Goal: Transaction & Acquisition: Purchase product/service

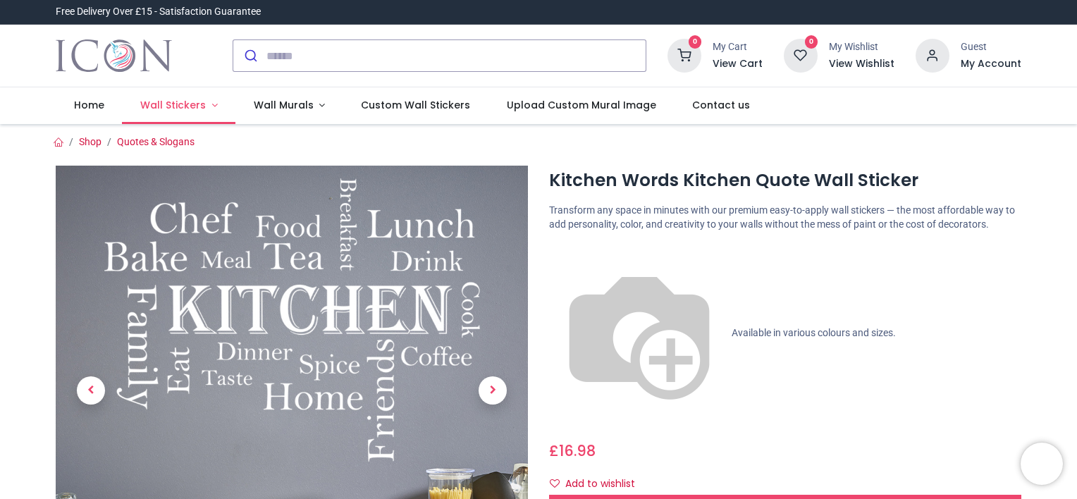
click at [189, 104] on span "Wall Stickers" at bounding box center [173, 105] width 66 height 14
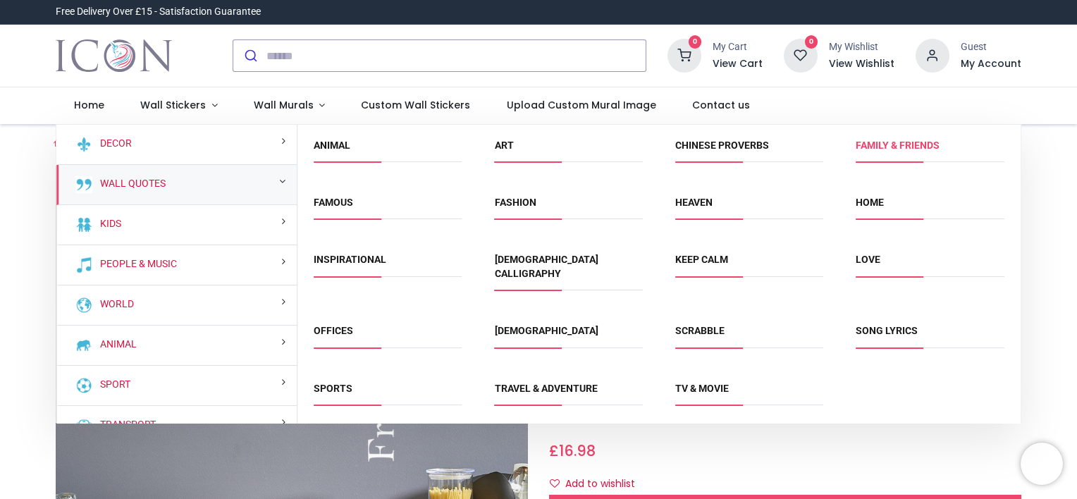
click at [884, 146] on link "Family & Friends" at bounding box center [898, 145] width 84 height 11
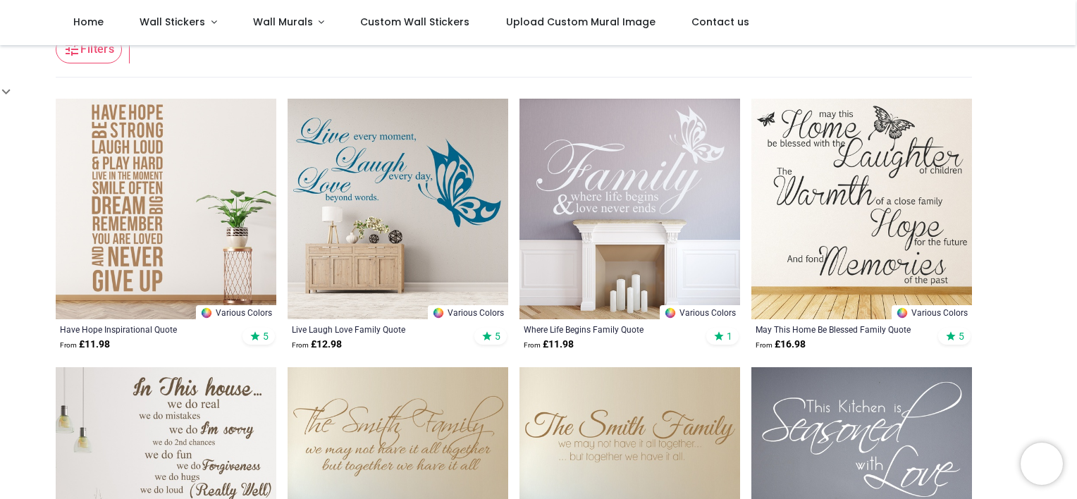
scroll to position [290, 0]
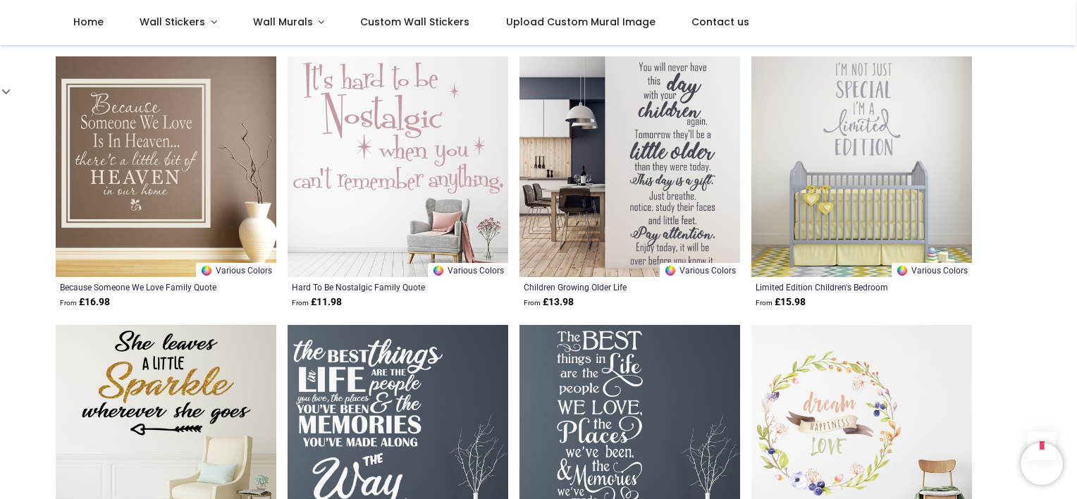
scroll to position [1417, 0]
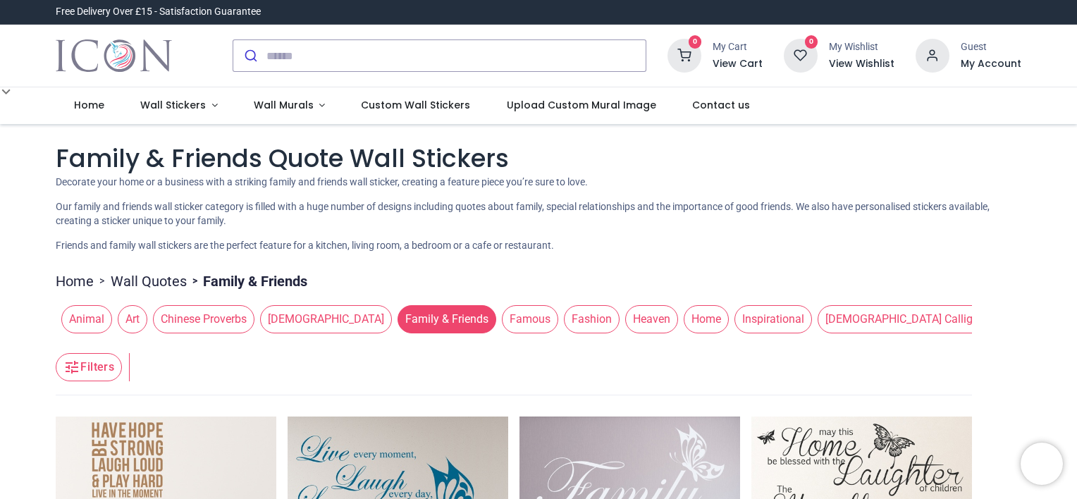
click at [684, 327] on span "Home" at bounding box center [706, 319] width 45 height 28
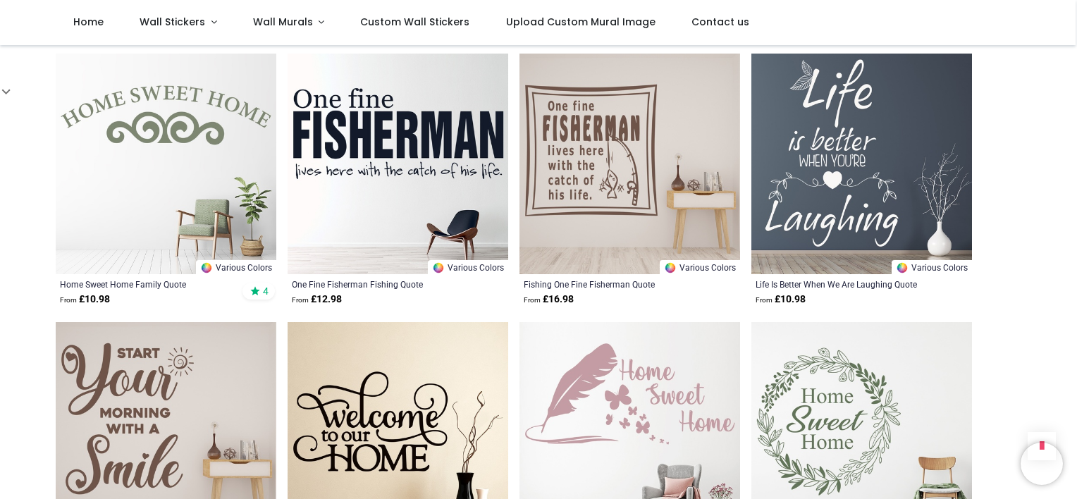
scroll to position [1480, 0]
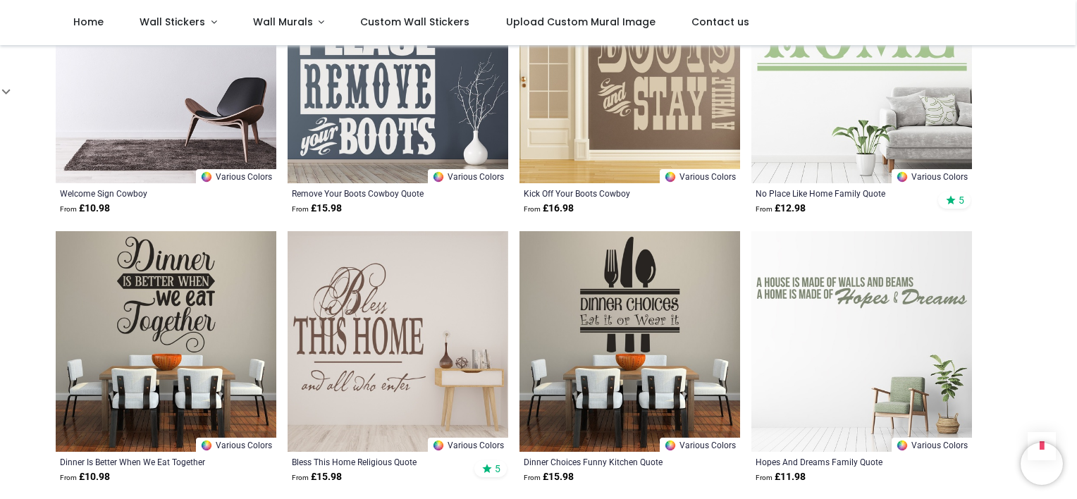
scroll to position [2396, 0]
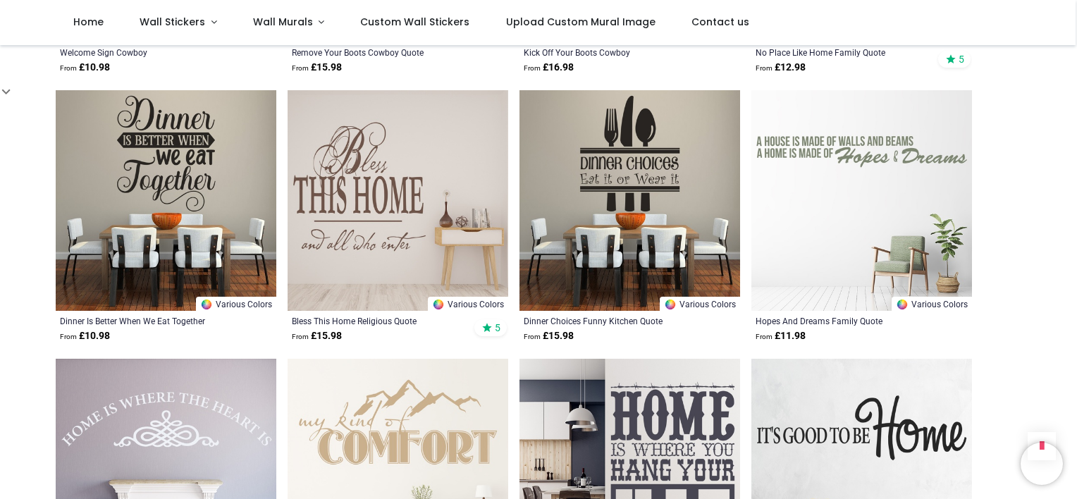
click at [850, 138] on img at bounding box center [861, 200] width 221 height 221
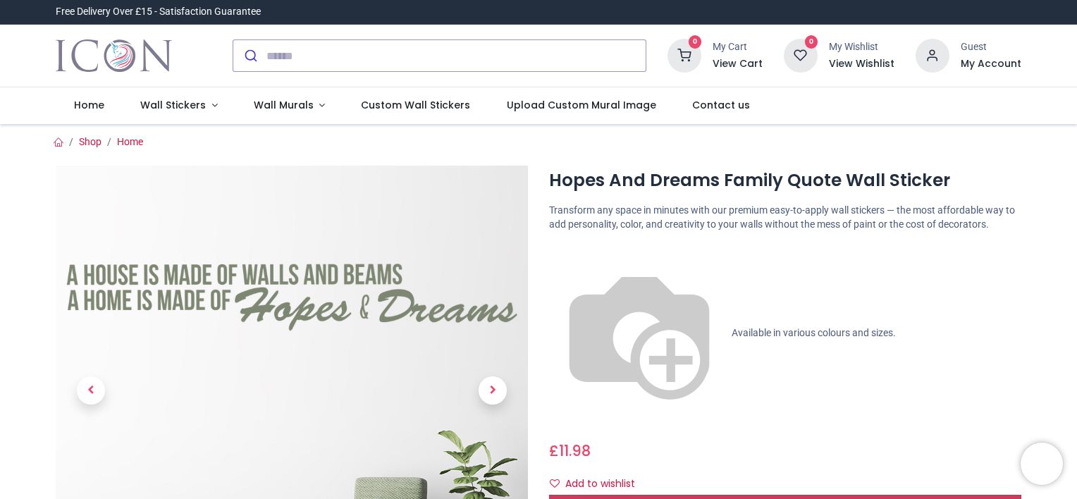
click at [781, 498] on span "Customise Now!" at bounding box center [785, 506] width 80 height 14
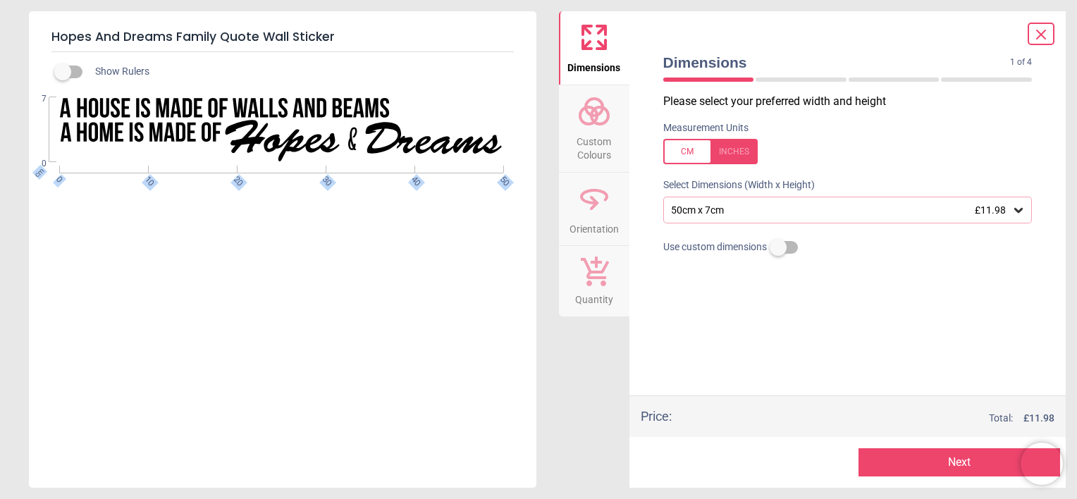
drag, startPoint x: 56, startPoint y: 95, endPoint x: 56, endPoint y: 109, distance: 14.1
click at [56, 109] on div "WS-19731 Created with Snap null cm 0 10 20 30 40 50 0 7" at bounding box center [281, 244] width 505 height 305
click at [162, 255] on div "WS-19731 Created with Snap null cm 0 10 20 30 40 50 0 7" at bounding box center [281, 247] width 505 height 300
click at [677, 150] on div at bounding box center [710, 151] width 94 height 25
click at [685, 147] on div at bounding box center [710, 151] width 94 height 25
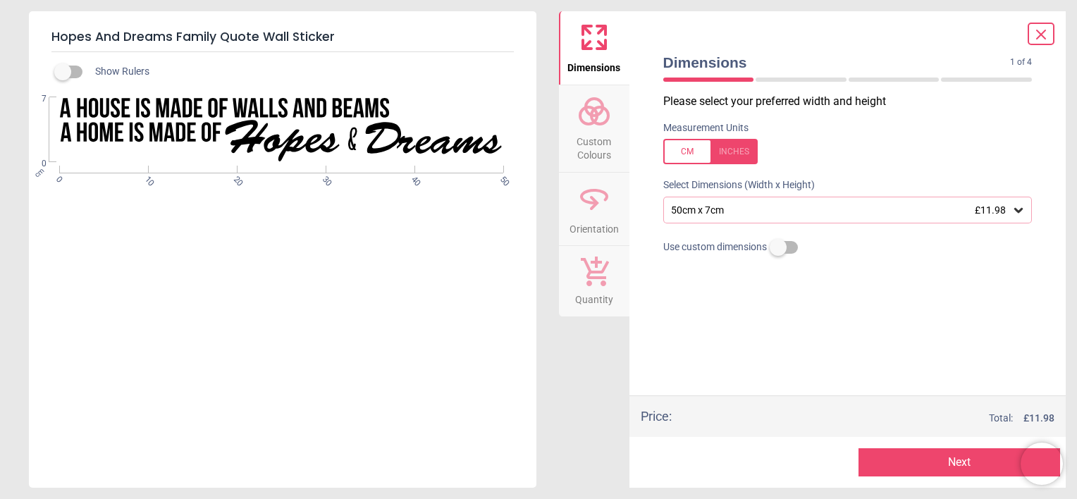
click at [679, 214] on div "50cm x 7cm £11.98" at bounding box center [840, 210] width 342 height 12
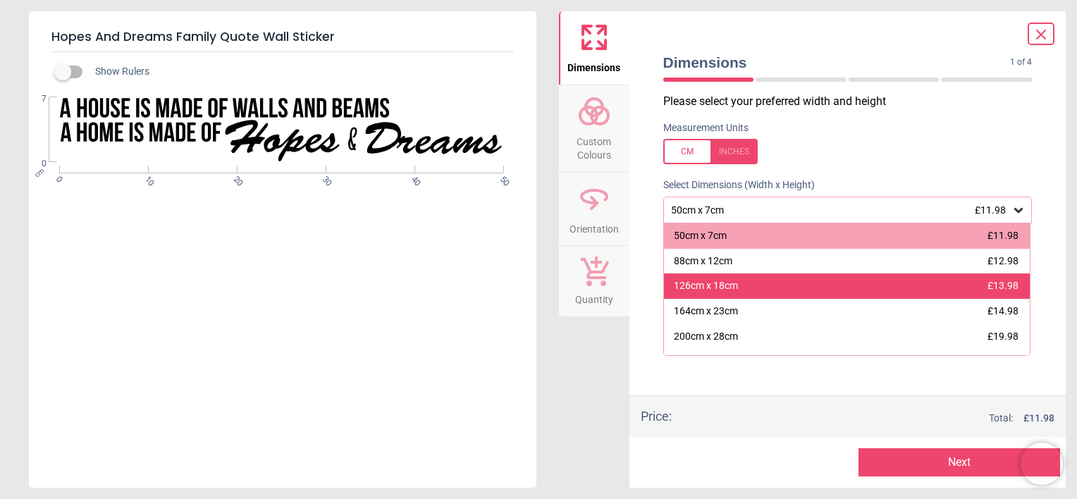
click at [705, 285] on div "126cm x 18cm" at bounding box center [706, 286] width 64 height 14
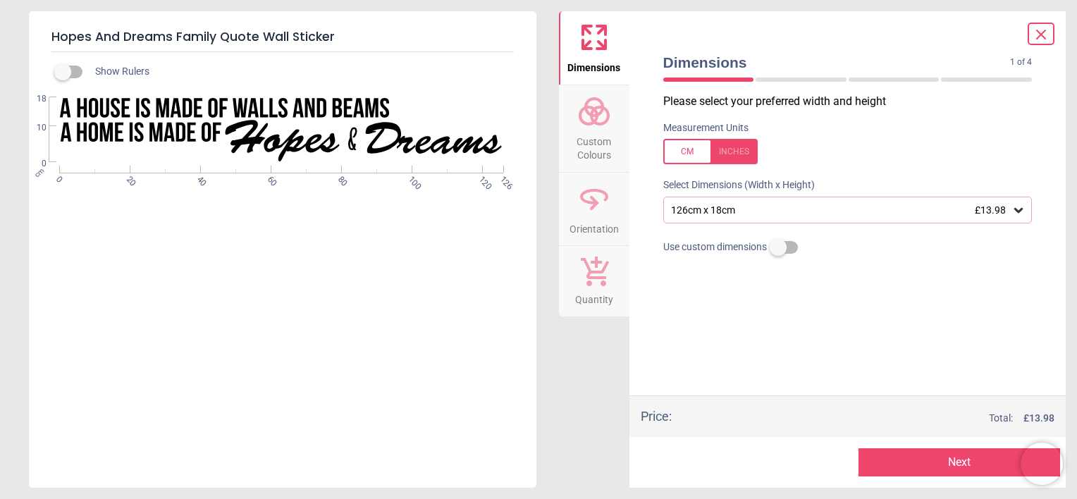
click at [778, 247] on label at bounding box center [778, 247] width 0 height 0
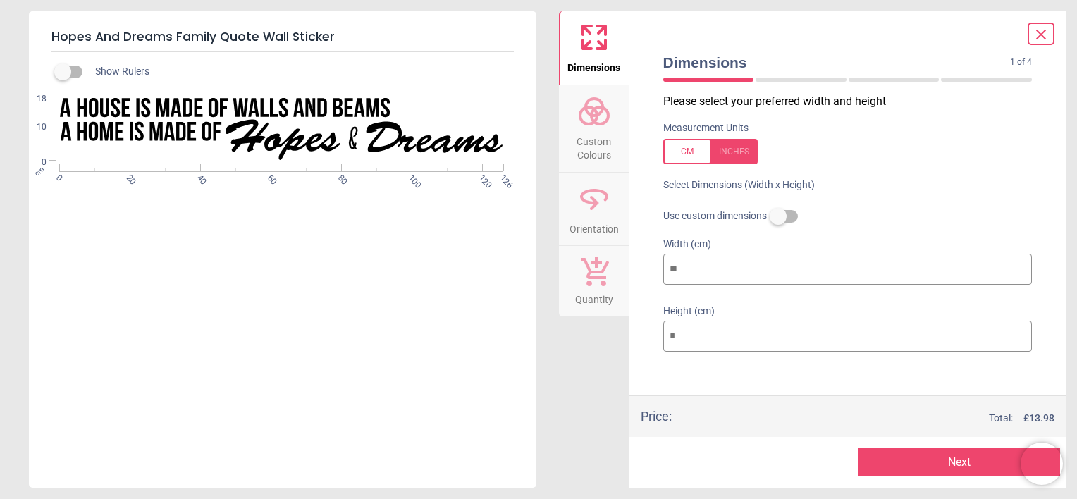
drag, startPoint x: 713, startPoint y: 271, endPoint x: 648, endPoint y: 271, distance: 64.8
click at [648, 271] on div "Dimensions 1 of 4 1 of 5 Please select your preferred width and height Measurem…" at bounding box center [847, 249] width 437 height 476
type input "*"
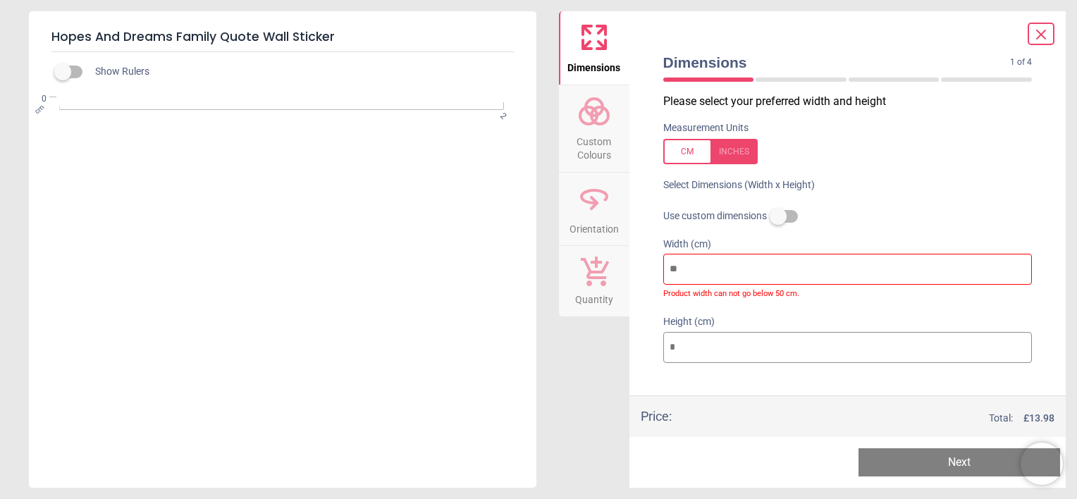
type input "**"
type input "*"
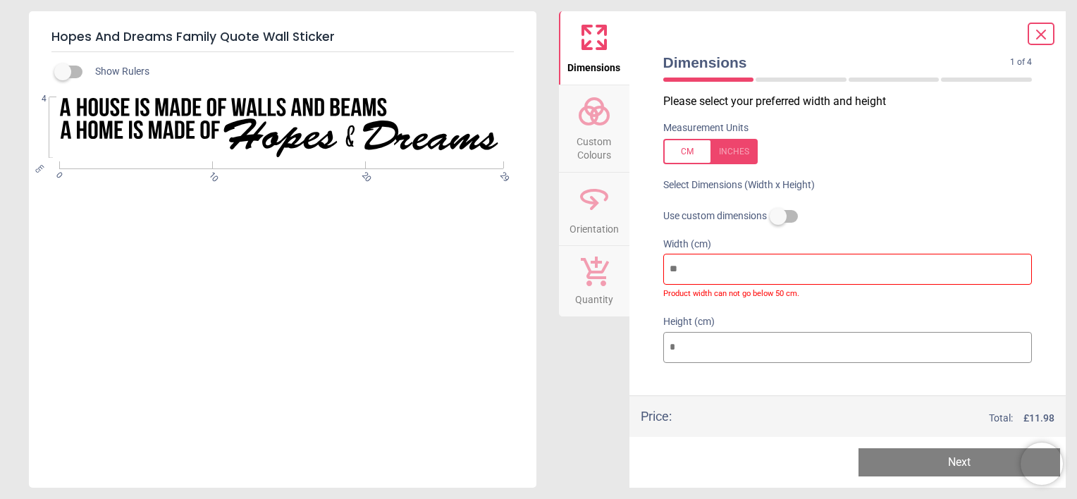
type input "***"
type input "**"
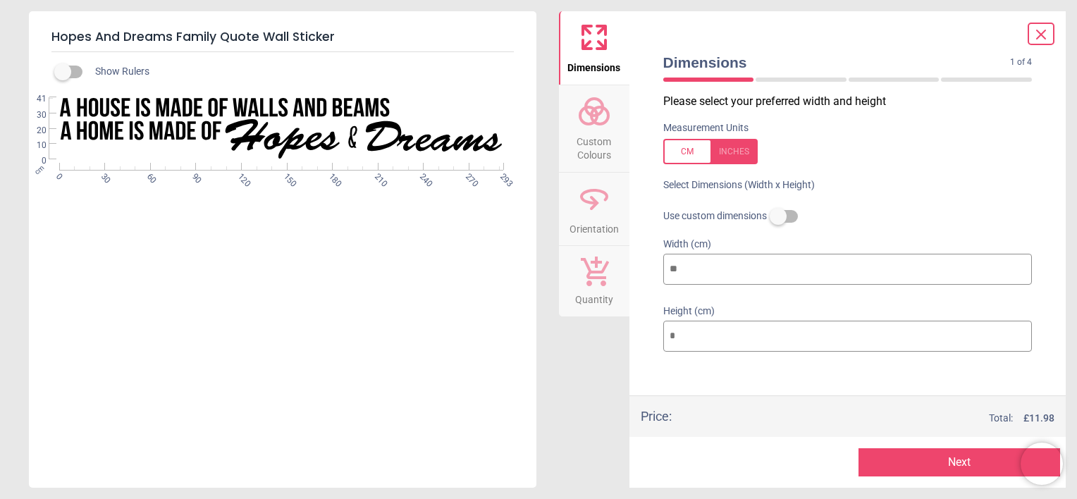
type input "***"
drag, startPoint x: 710, startPoint y: 338, endPoint x: 640, endPoint y: 337, distance: 70.5
click at [640, 337] on div "Dimensions 1 of 4 1 of 5 Please select your preferred width and height Measurem…" at bounding box center [847, 249] width 437 height 476
type input "*"
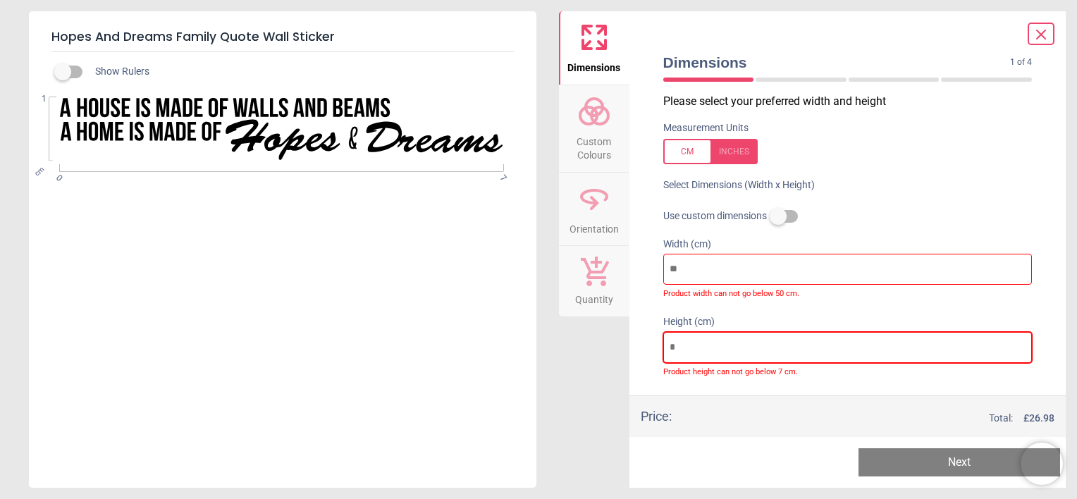
type input "**"
type input "***"
type input "****"
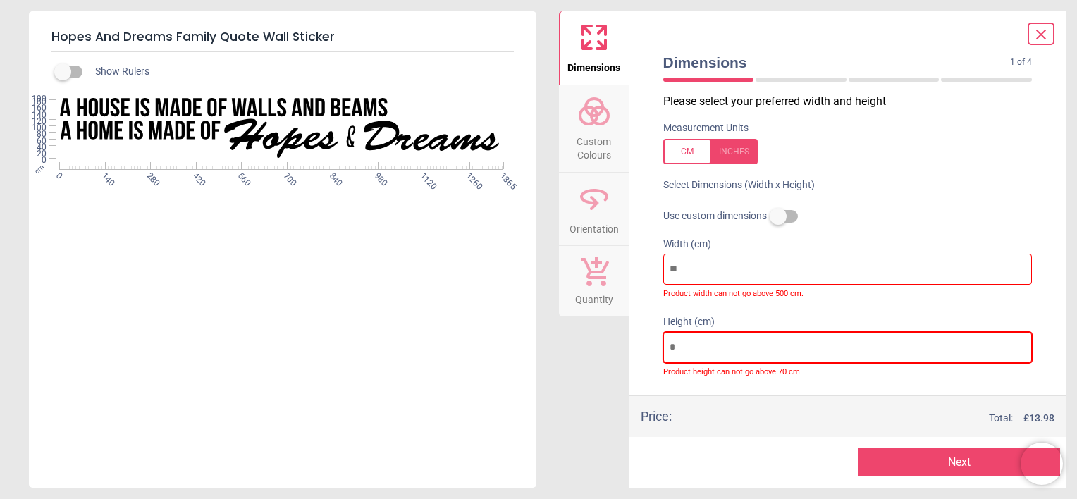
type input "**"
type input "***"
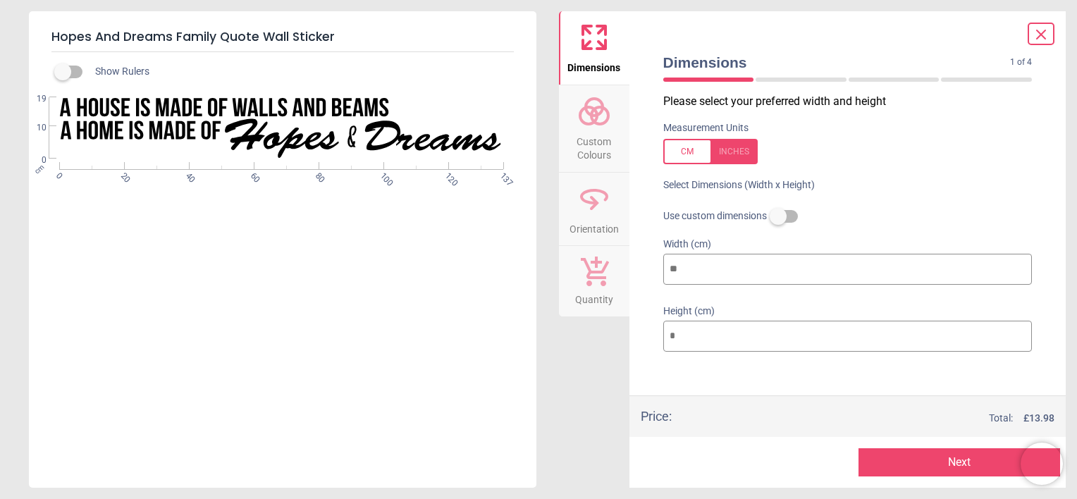
type input "**"
click at [873, 363] on div at bounding box center [848, 380] width 392 height 35
click at [778, 216] on label at bounding box center [778, 216] width 0 height 0
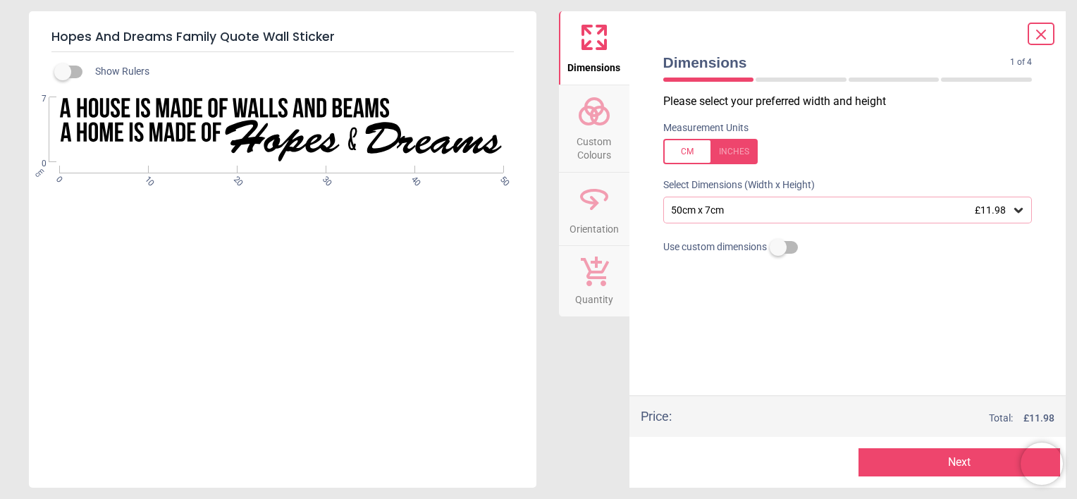
click at [798, 210] on div "50cm x 7cm £11.98" at bounding box center [840, 210] width 342 height 12
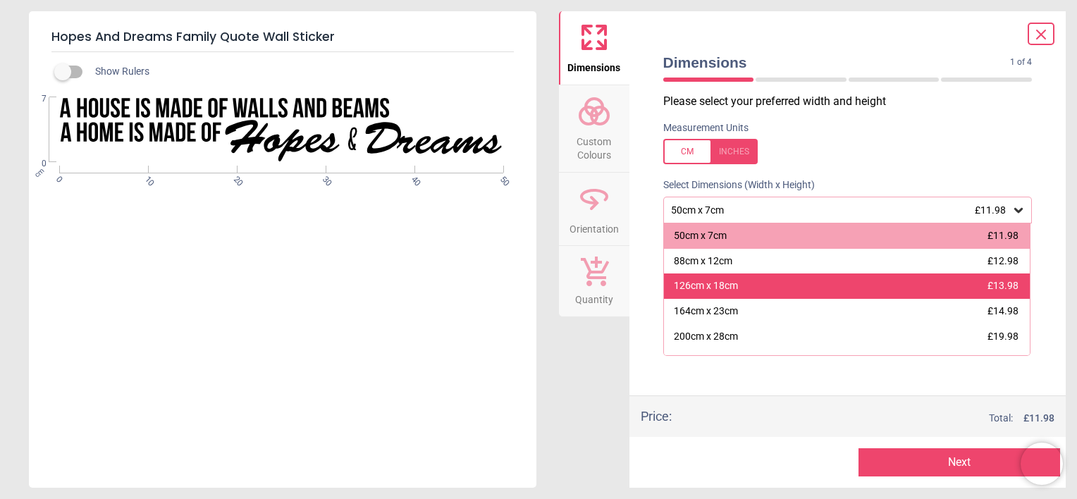
click at [758, 285] on div "126cm x 18cm £13.98" at bounding box center [847, 285] width 366 height 25
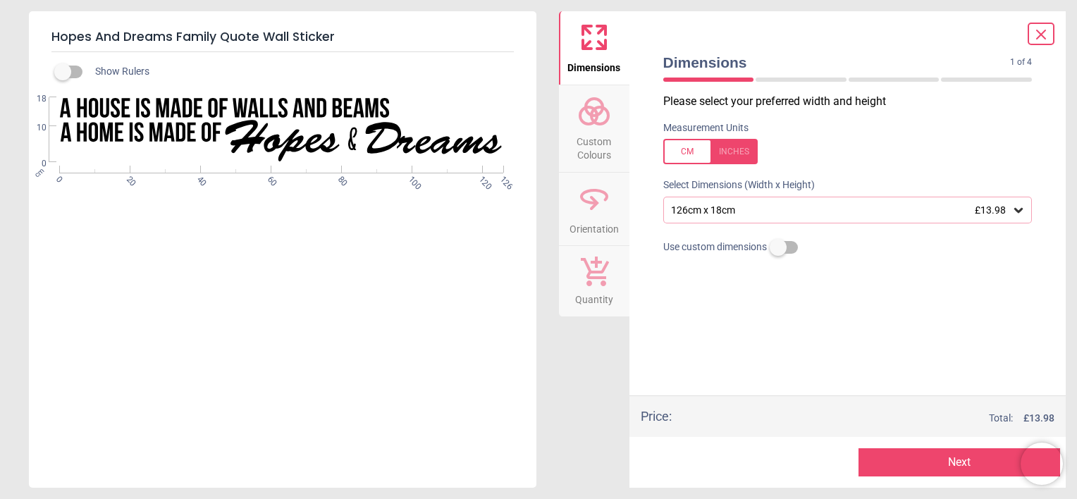
click at [920, 463] on button "Next" at bounding box center [959, 462] width 202 height 28
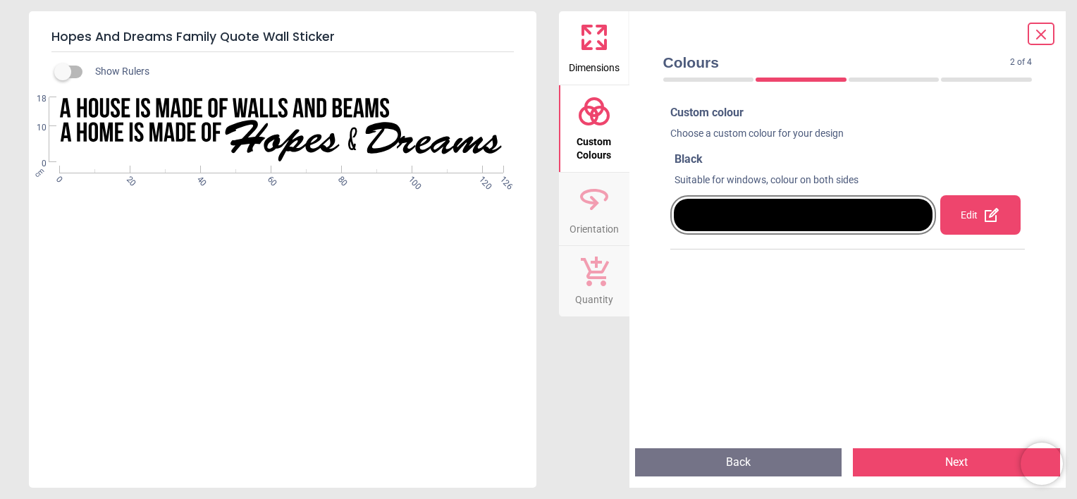
click at [958, 209] on div "Edit" at bounding box center [980, 214] width 80 height 39
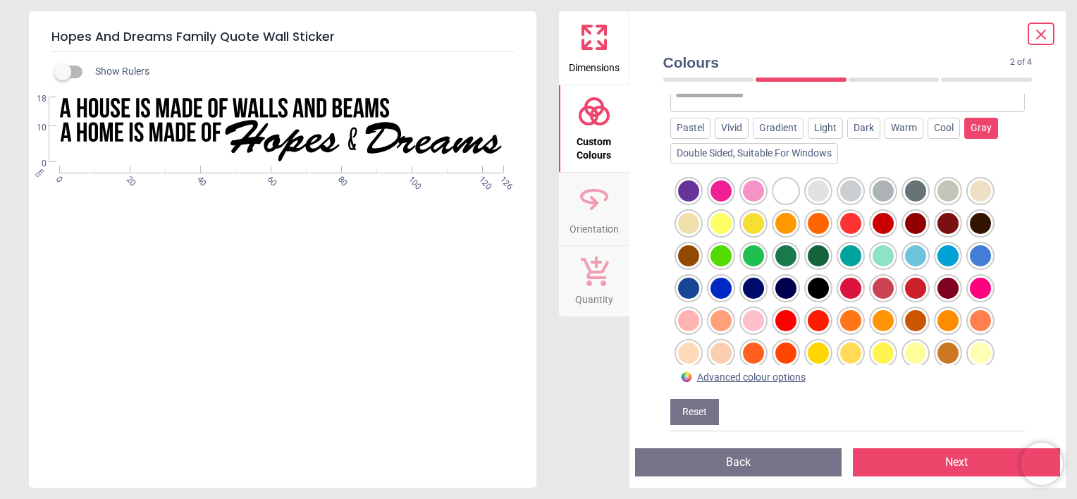
scroll to position [183, 0]
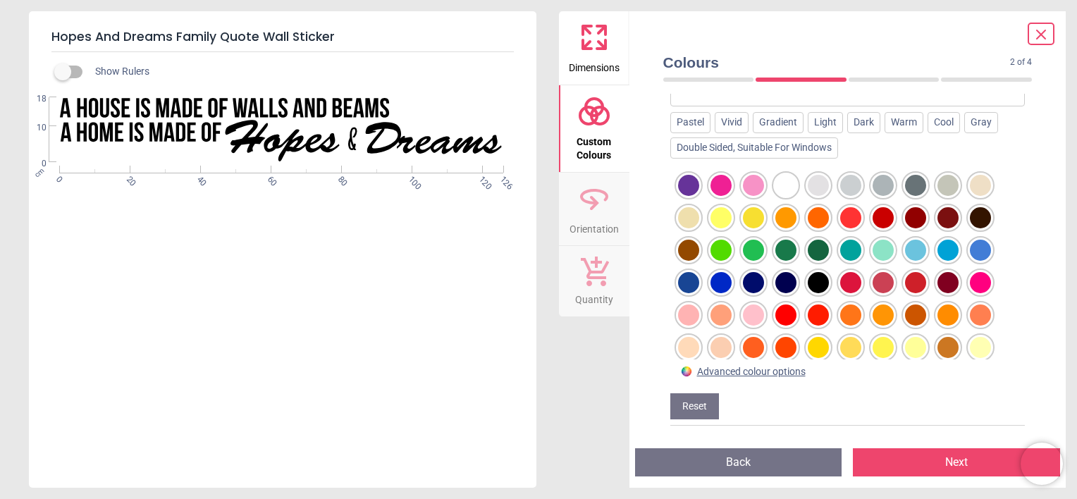
click at [755, 276] on div at bounding box center [753, 282] width 21 height 21
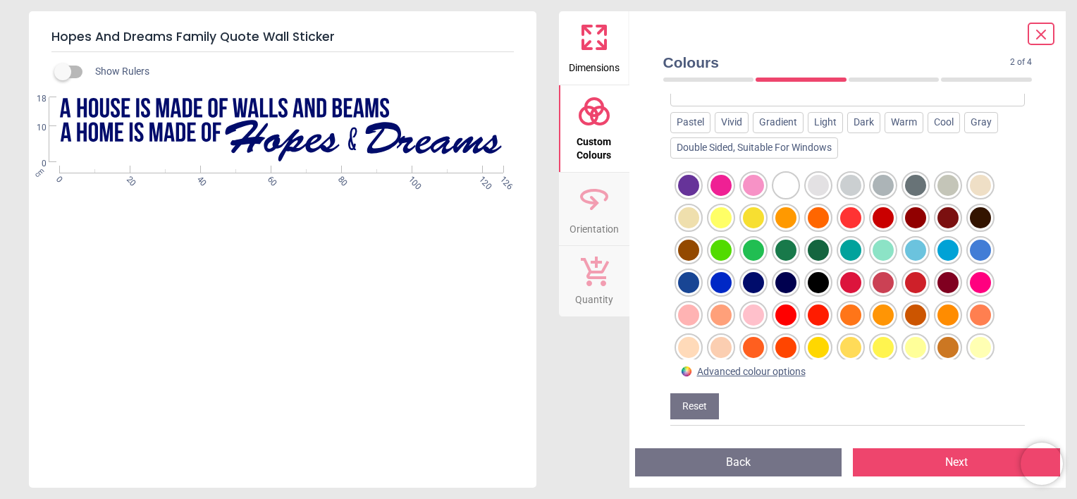
click at [913, 469] on button "Next" at bounding box center [956, 462] width 207 height 28
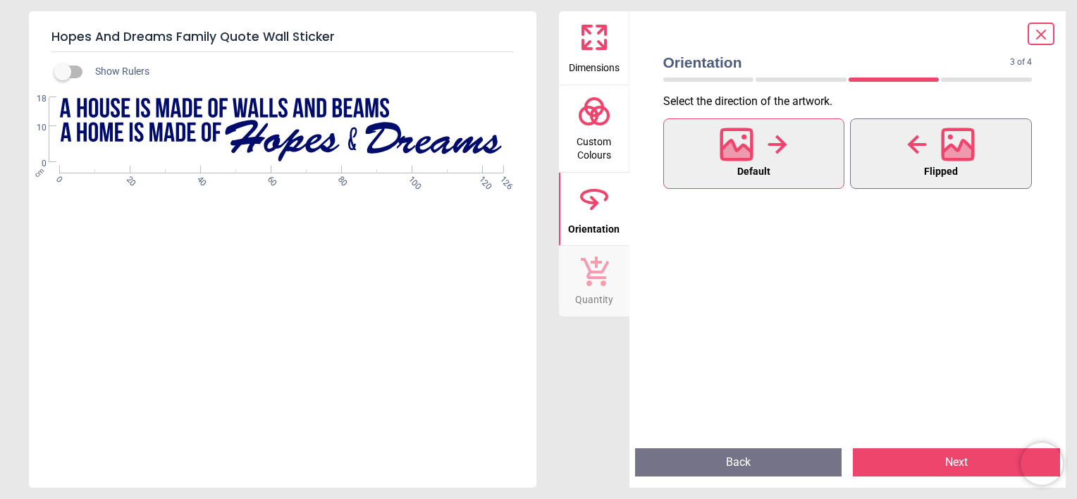
click at [949, 152] on icon at bounding box center [958, 152] width 30 height 25
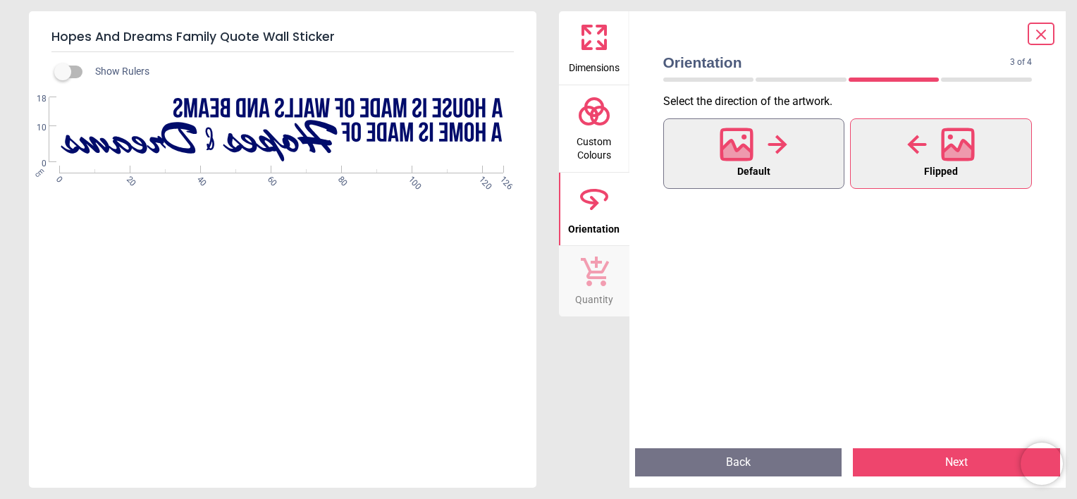
click at [764, 152] on div at bounding box center [754, 144] width 68 height 37
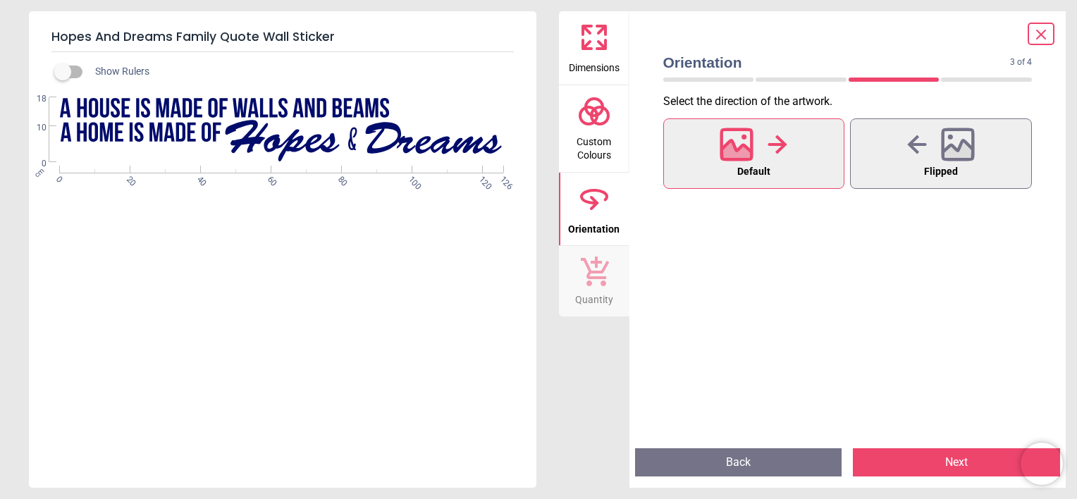
click at [956, 459] on button "Next" at bounding box center [956, 462] width 207 height 28
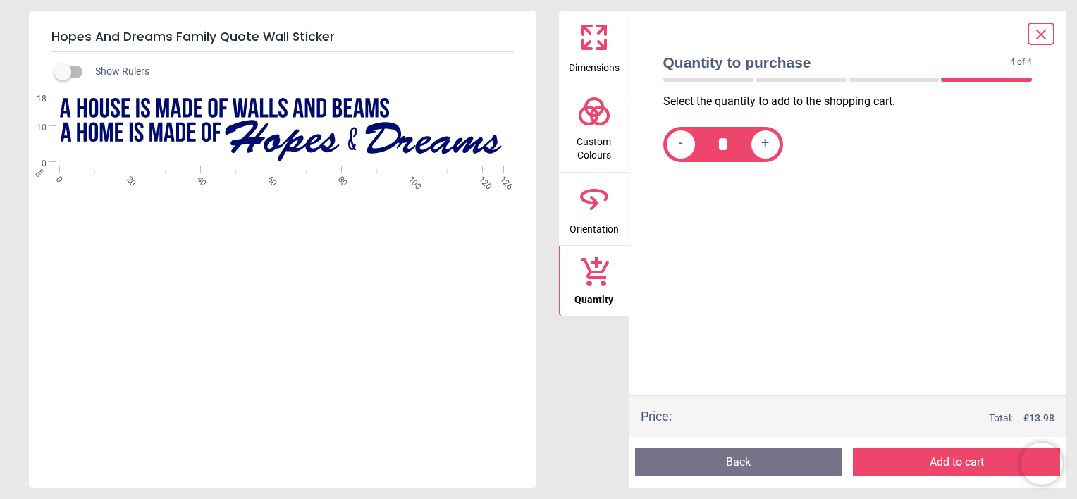
click at [956, 459] on button "Add to cart" at bounding box center [956, 462] width 207 height 28
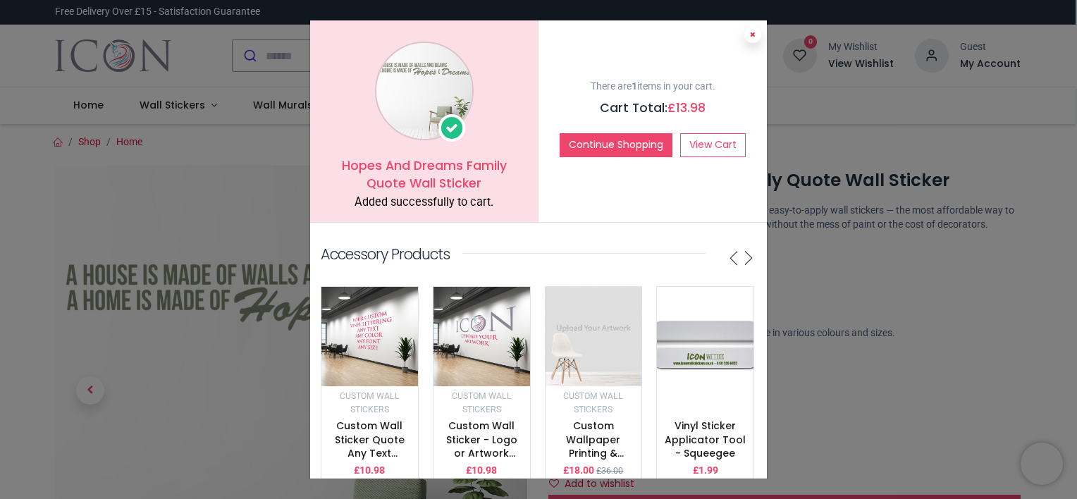
click at [745, 31] on button at bounding box center [752, 34] width 17 height 17
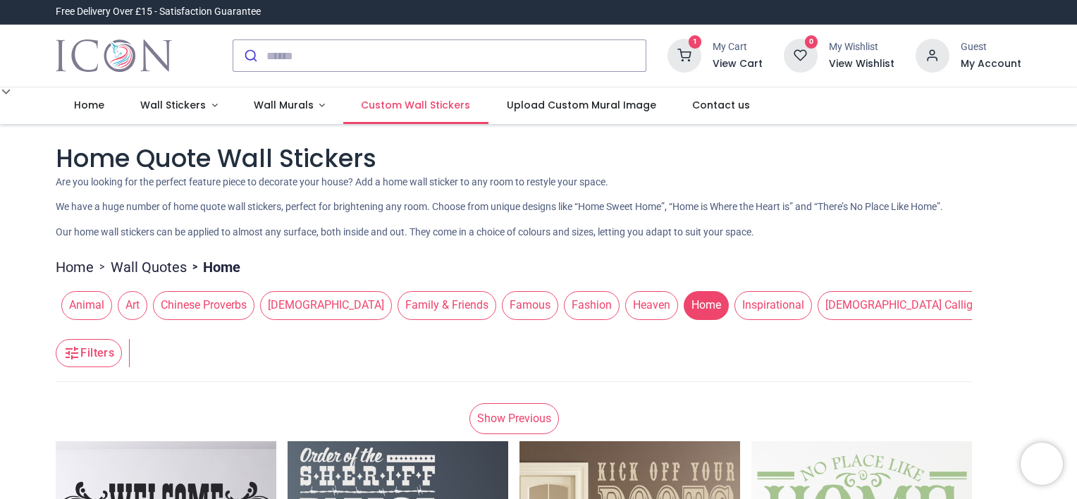
click at [416, 99] on span "Custom Wall Stickers" at bounding box center [415, 105] width 109 height 14
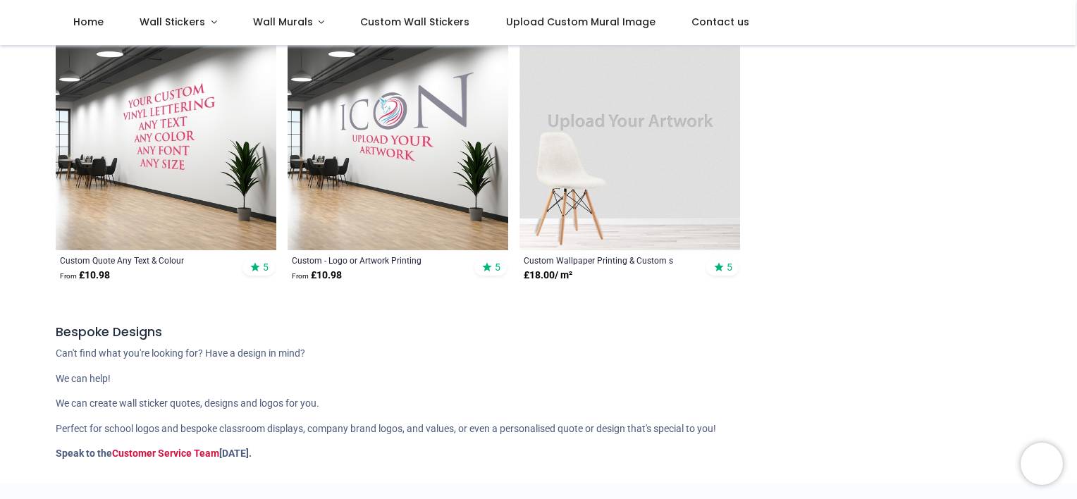
scroll to position [141, 0]
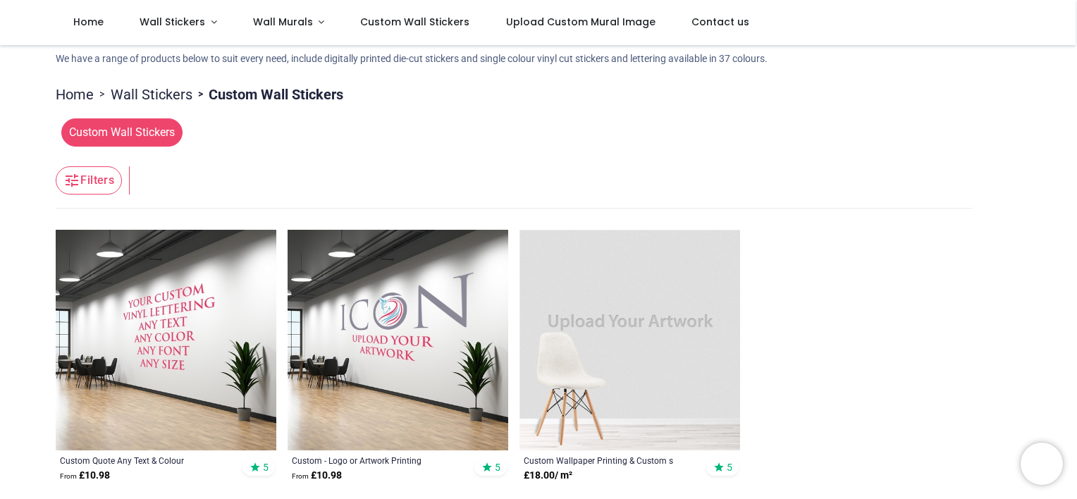
click at [133, 124] on span "Custom Wall Stickers" at bounding box center [121, 132] width 121 height 28
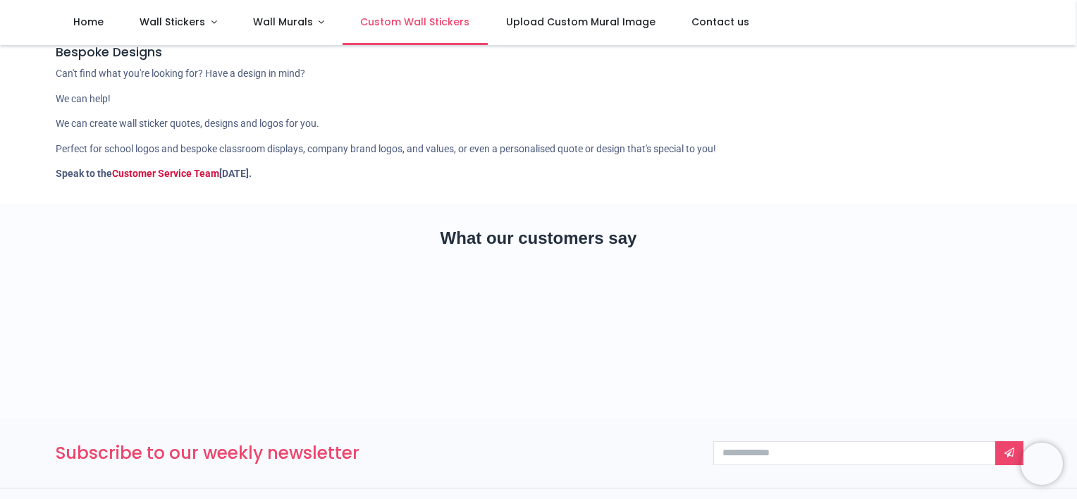
scroll to position [493, 0]
